Goal: Task Accomplishment & Management: Complete application form

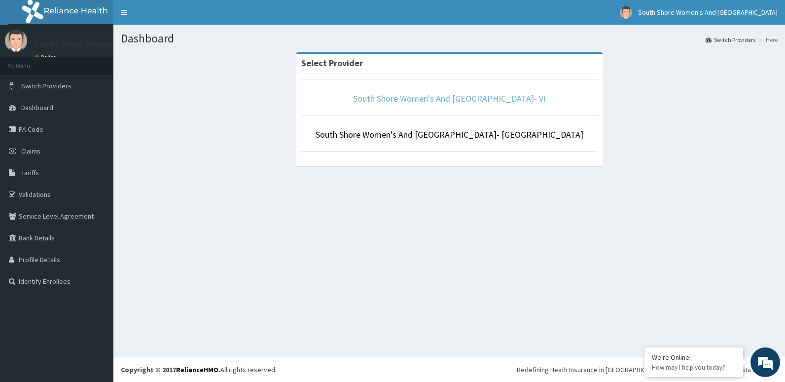
click at [440, 96] on link "South Shore Women's And [GEOGRAPHIC_DATA]- VI" at bounding box center [449, 98] width 193 height 11
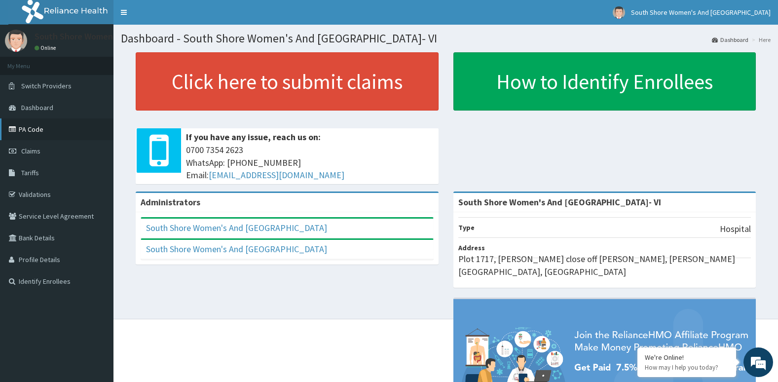
click at [36, 128] on link "PA Code" at bounding box center [56, 129] width 113 height 22
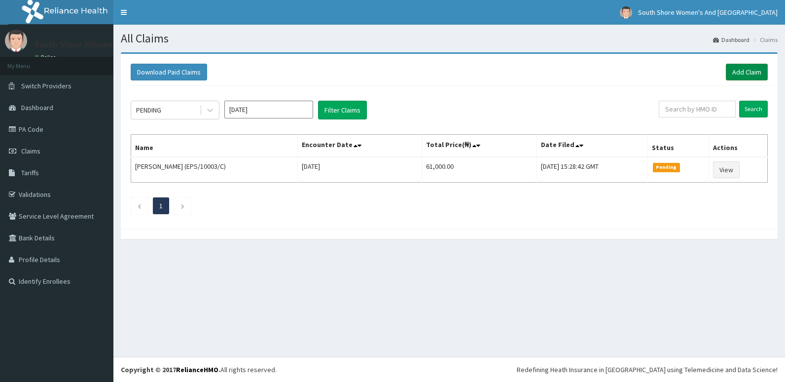
click at [759, 71] on link "Add Claim" at bounding box center [747, 72] width 42 height 17
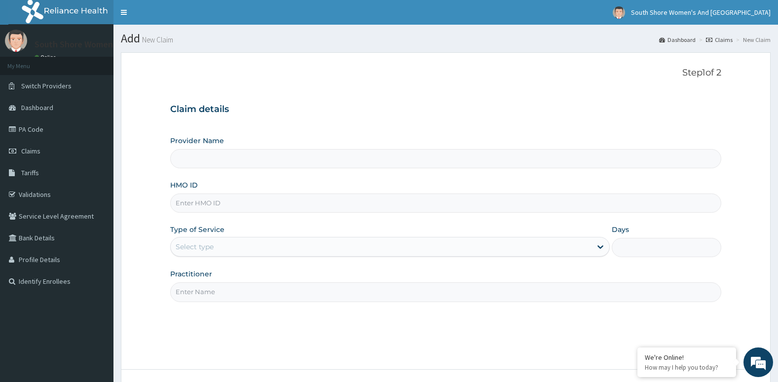
click at [244, 205] on input "HMO ID" at bounding box center [445, 202] width 551 height 19
paste input "EPS/10003/C"
type input "EPS/10003/C"
click at [243, 250] on div "Select type" at bounding box center [381, 247] width 421 height 16
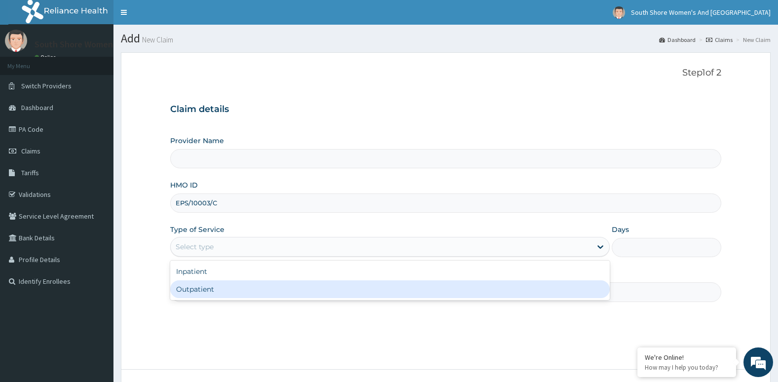
type input "South Shore Women's And [GEOGRAPHIC_DATA]- VI"
click at [217, 294] on div "Outpatient" at bounding box center [389, 289] width 439 height 18
type input "1"
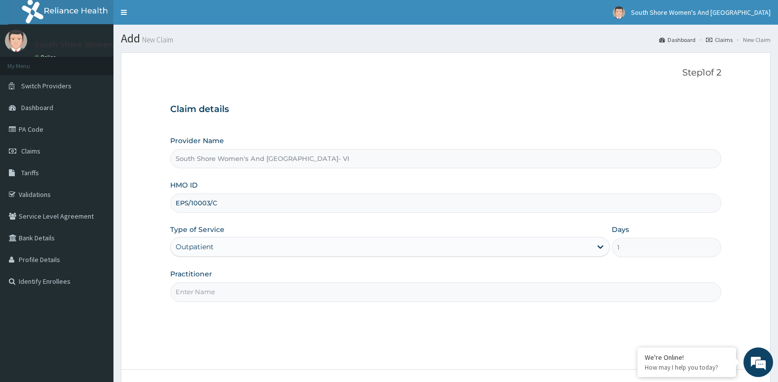
click at [228, 291] on input "Practitioner" at bounding box center [445, 291] width 551 height 19
type input "d"
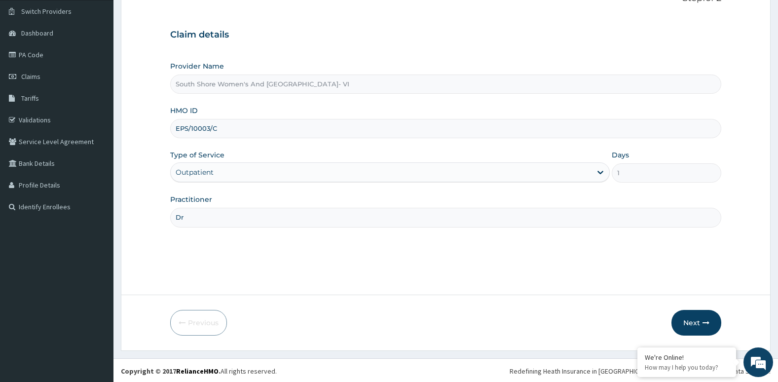
scroll to position [76, 0]
type input "Dr"
click at [693, 312] on button "Next" at bounding box center [696, 321] width 50 height 26
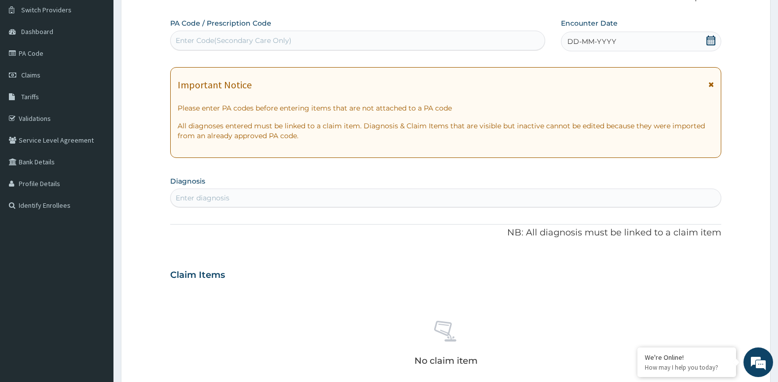
click at [247, 40] on div "Enter Code(Secondary Care Only)" at bounding box center [234, 41] width 116 height 10
paste input "PA/BB570E"
type input "PA/BB570E"
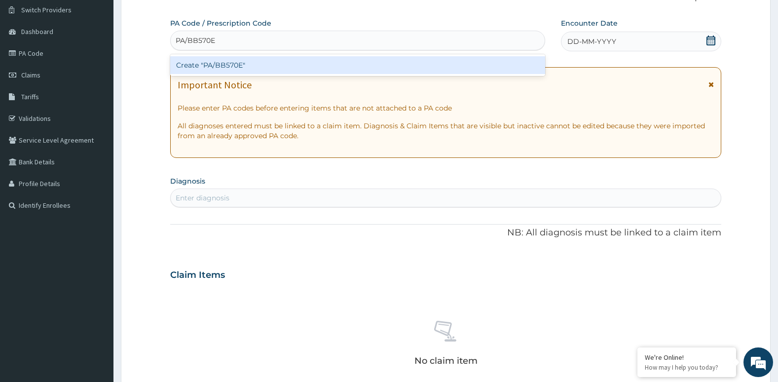
click at [246, 63] on div "Create "PA/BB570E"" at bounding box center [357, 65] width 375 height 18
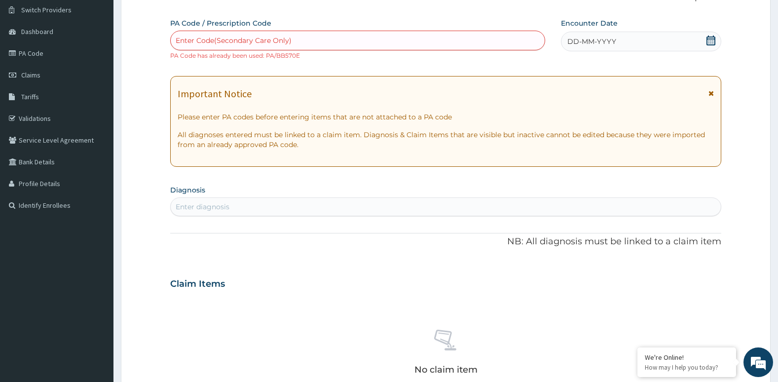
click at [248, 33] on div "Enter Code(Secondary Care Only)" at bounding box center [358, 41] width 374 height 16
click at [42, 76] on link "Claims" at bounding box center [56, 75] width 113 height 22
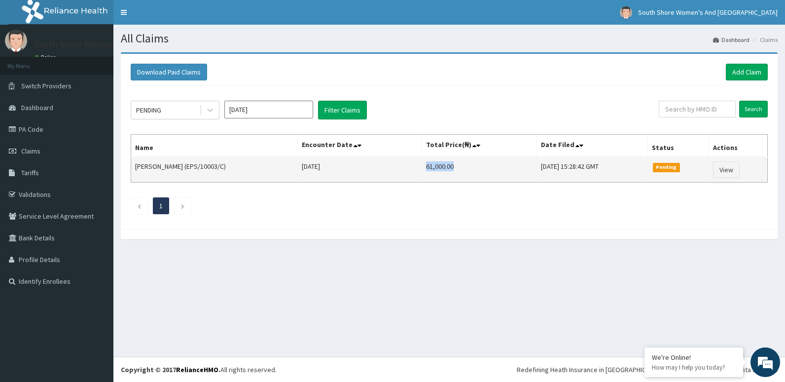
copy td "61,000.00"
drag, startPoint x: 389, startPoint y: 167, endPoint x: 420, endPoint y: 173, distance: 32.2
click at [422, 173] on td "61,000.00" at bounding box center [479, 170] width 115 height 26
